Goal: Find specific page/section: Find specific page/section

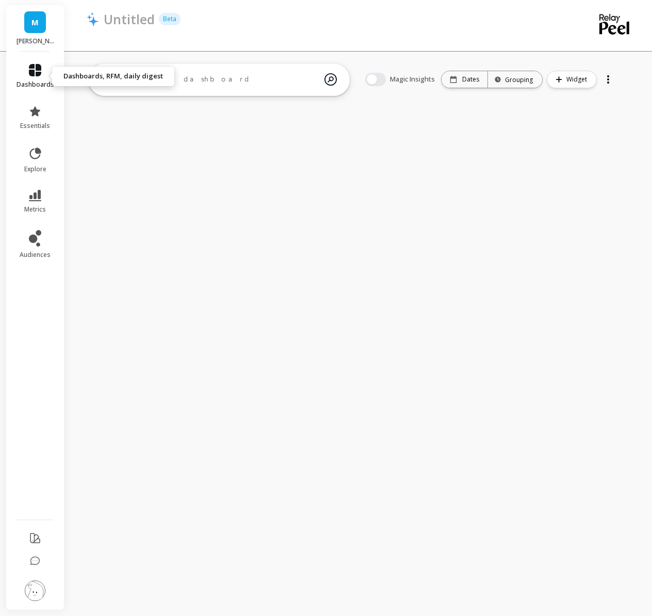
click at [40, 73] on icon at bounding box center [35, 70] width 12 height 12
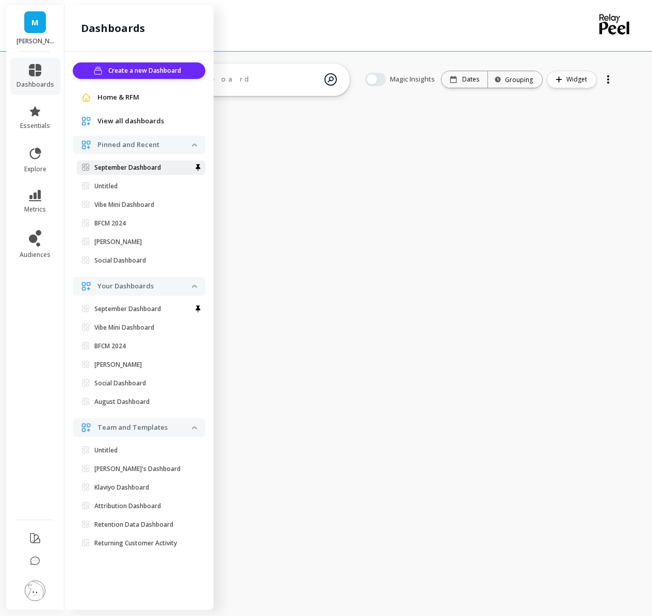
click at [125, 168] on p "September Dashboard" at bounding box center [127, 168] width 67 height 8
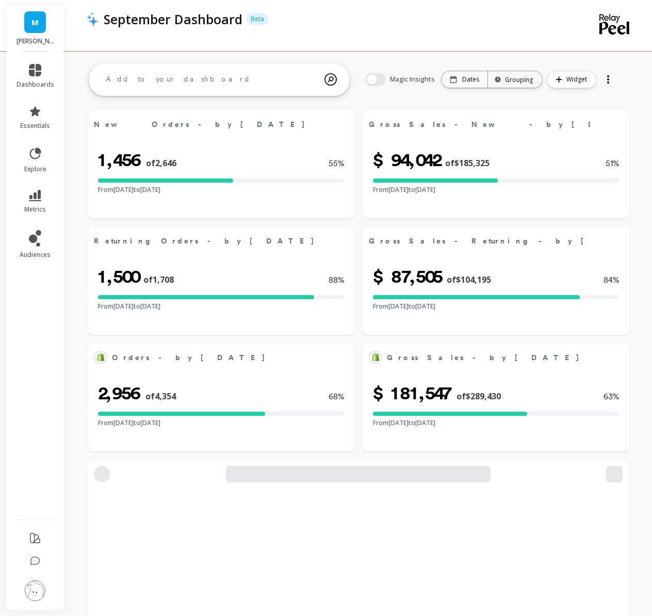
select select "sum"
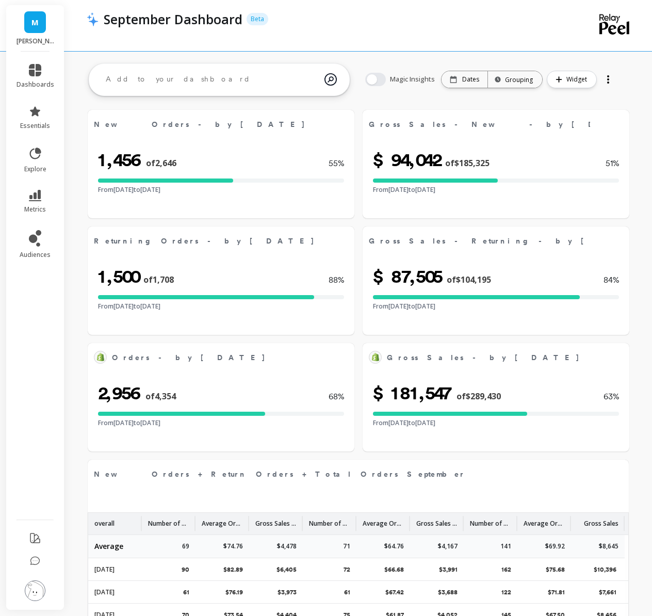
select select "sum"
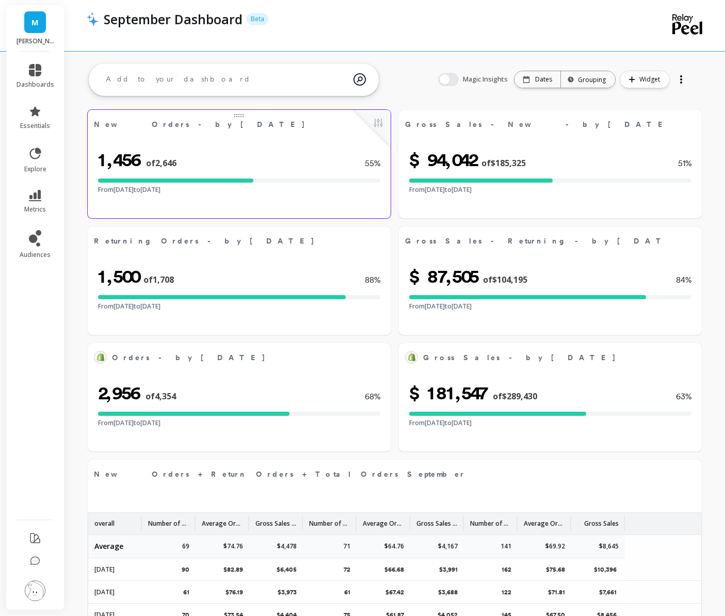
select select "sum"
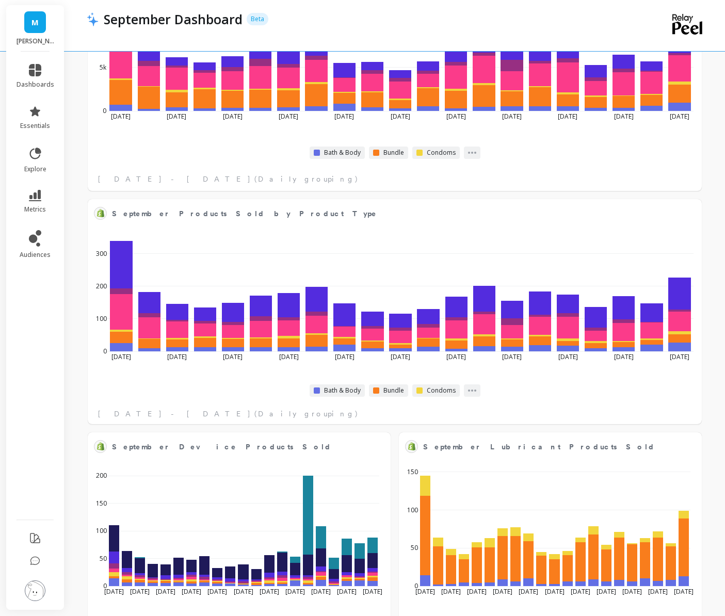
scroll to position [1633, 0]
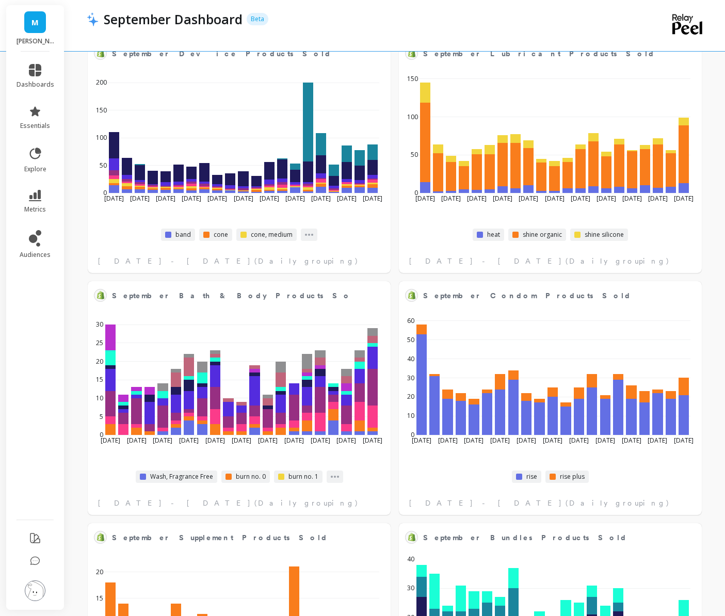
select select "sum"
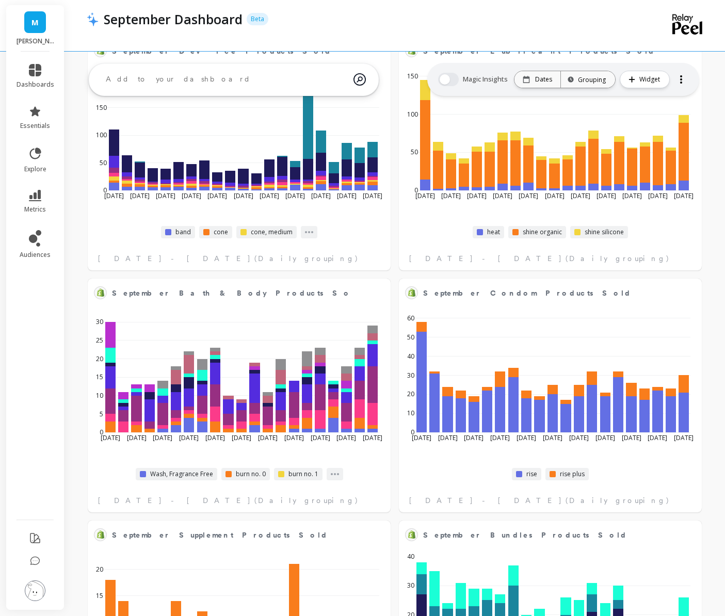
select select "sum"
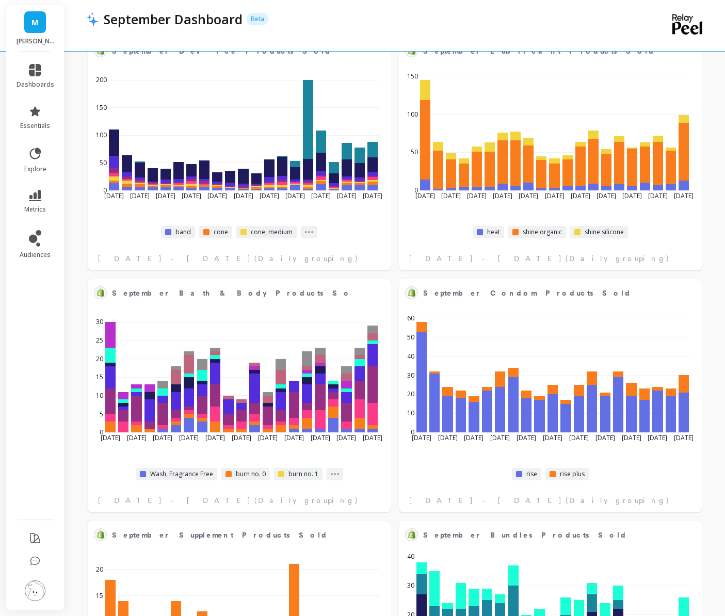
scroll to position [2183, 0]
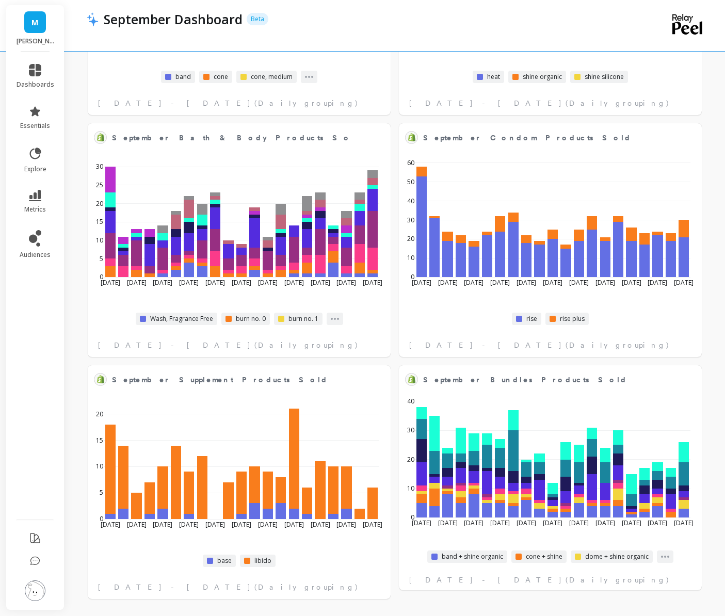
select select "sum"
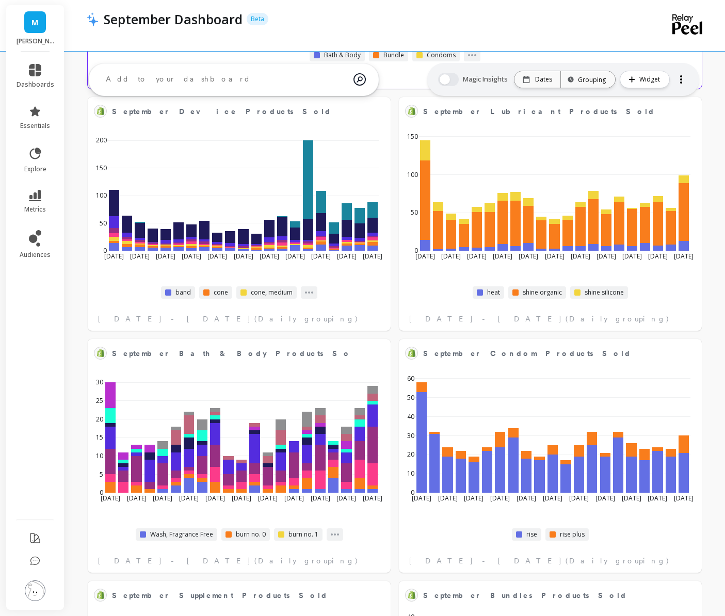
scroll to position [1949, 0]
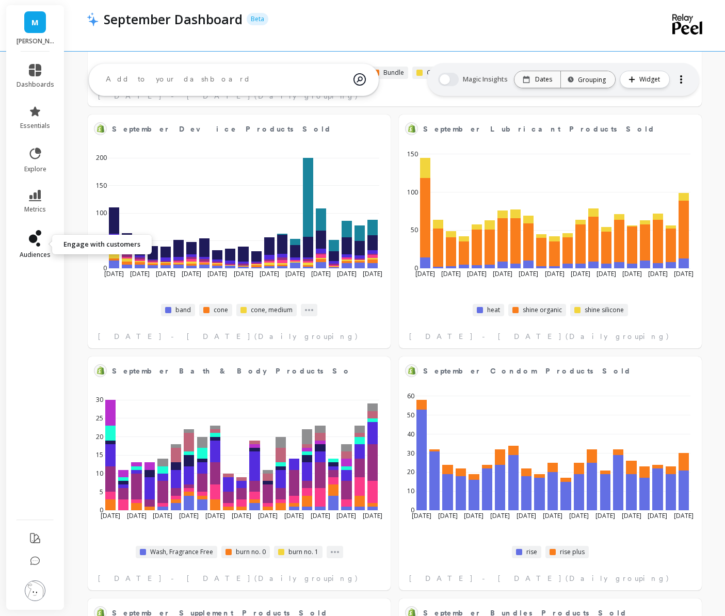
click at [34, 242] on icon at bounding box center [33, 239] width 8 height 8
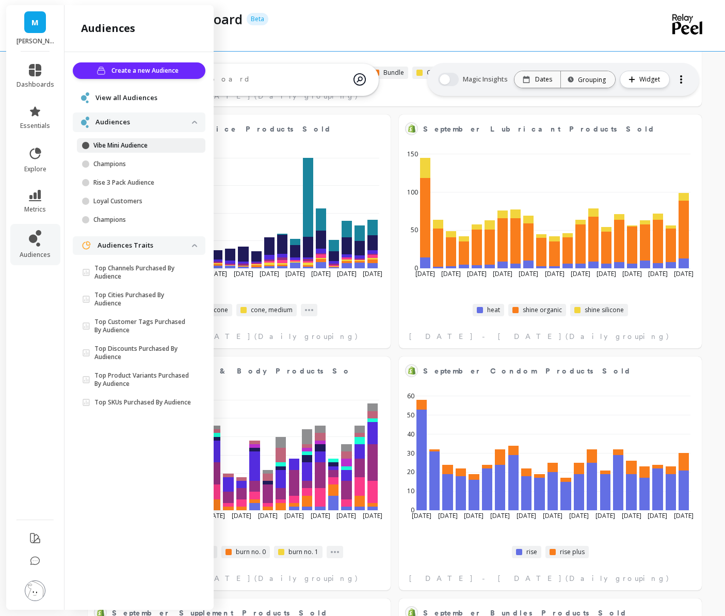
click at [145, 147] on p "Vibe Mini Audience" at bounding box center [142, 145] width 99 height 8
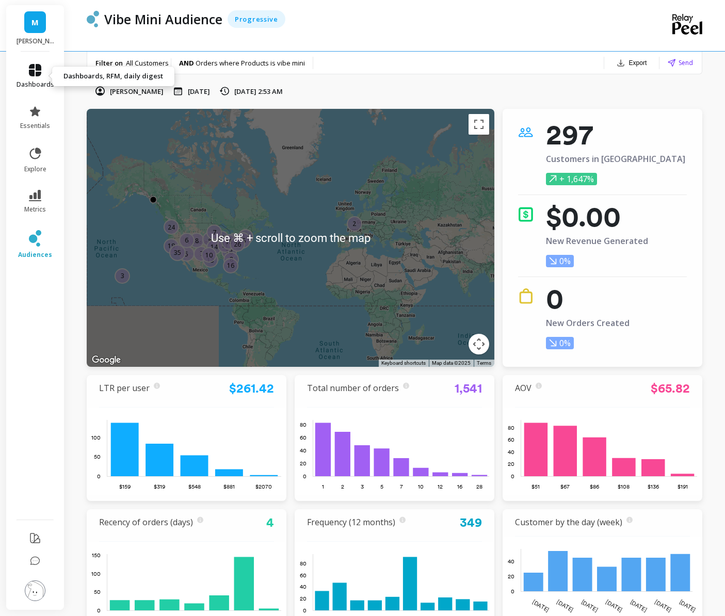
click at [41, 75] on link "dashboards" at bounding box center [36, 76] width 38 height 25
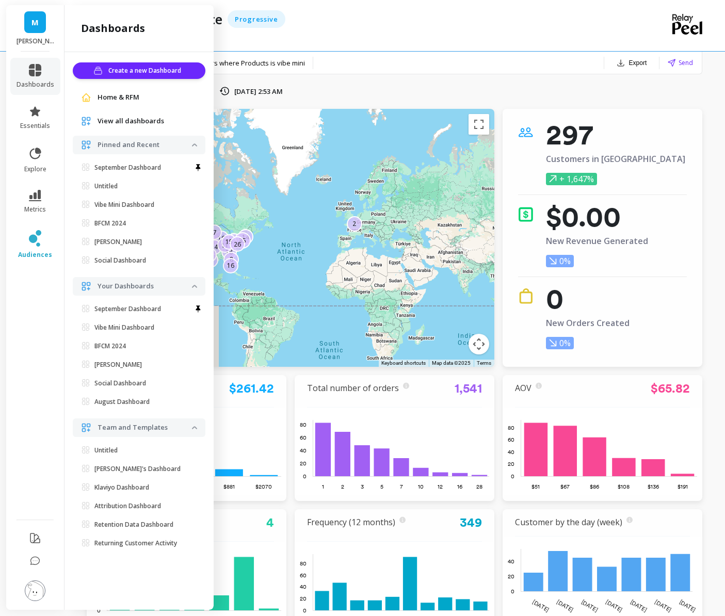
click at [123, 175] on ul "September Dashboard Untitled Set as default dashboard Vibe Mini Dashboard Set a…" at bounding box center [141, 216] width 129 height 111
click at [123, 170] on p "September Dashboard" at bounding box center [127, 168] width 67 height 8
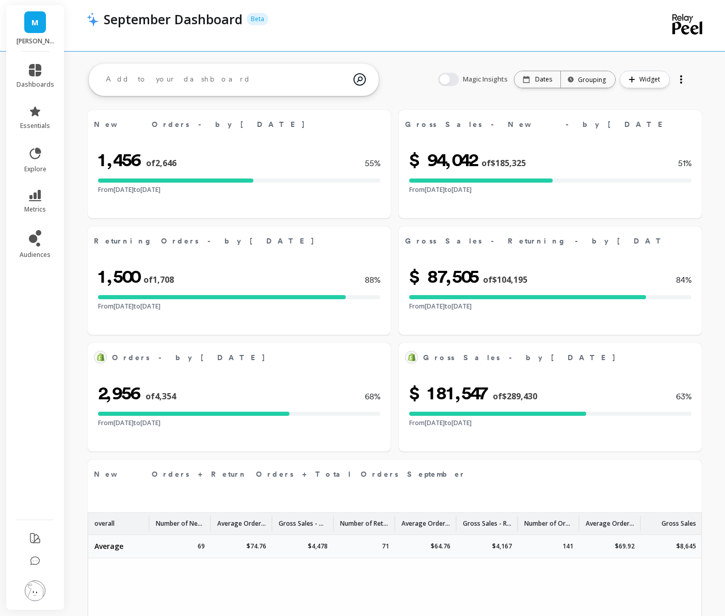
select select "sum"
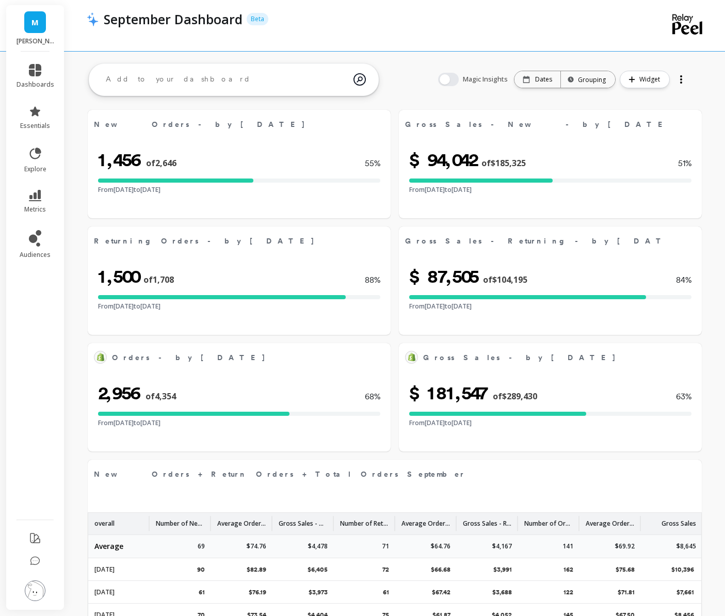
select select "sum"
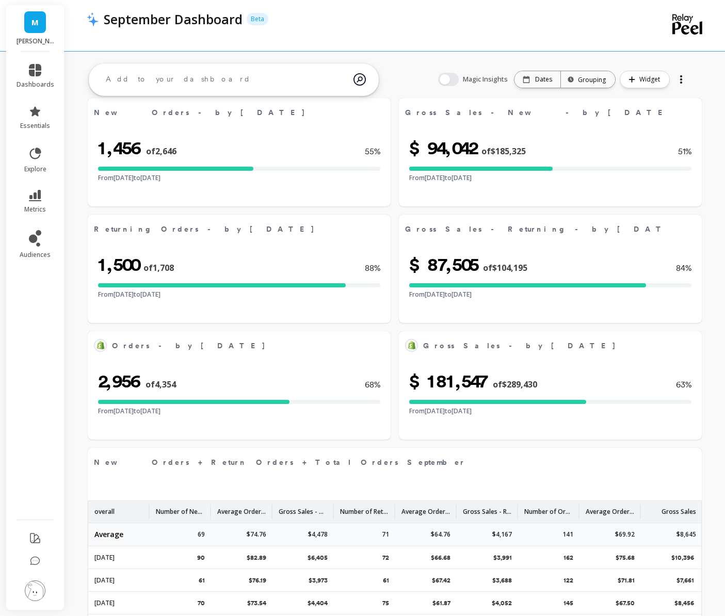
scroll to position [8, 0]
